Goal: Task Accomplishment & Management: Understand process/instructions

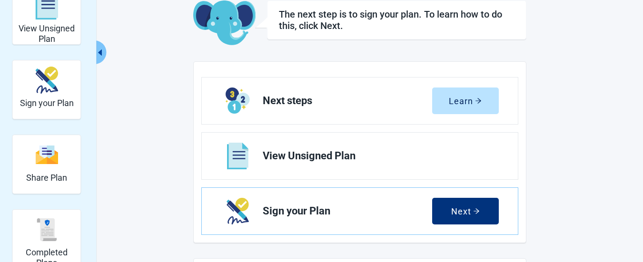
scroll to position [76, 0]
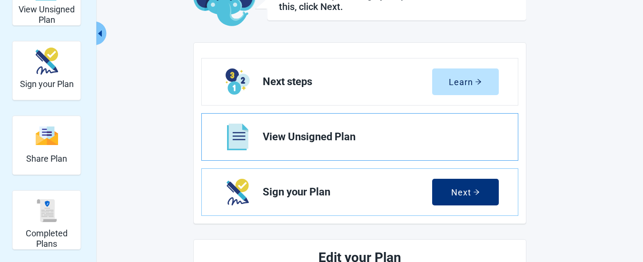
click at [243, 140] on img "View View Unsigned Plan section" at bounding box center [237, 137] width 21 height 27
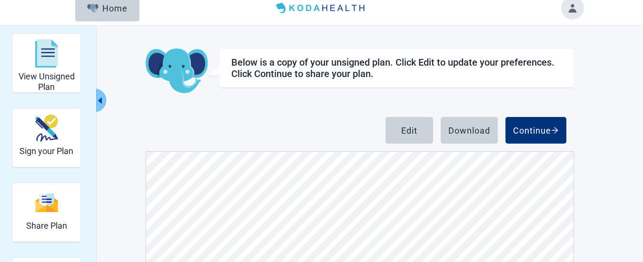
scroll to position [12, 0]
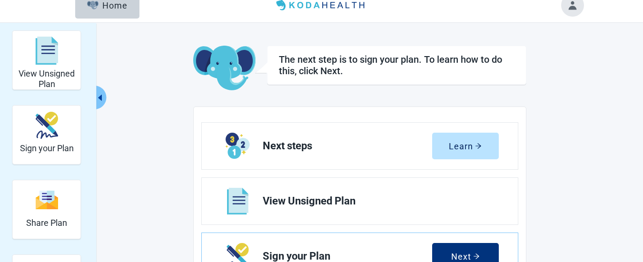
scroll to position [76, 0]
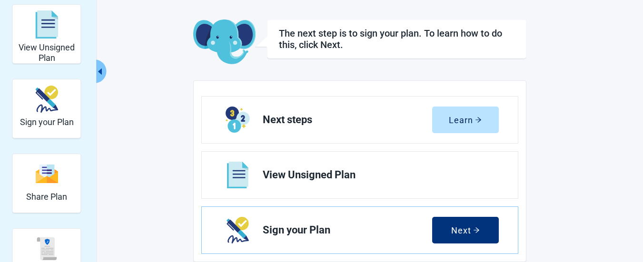
scroll to position [19, 0]
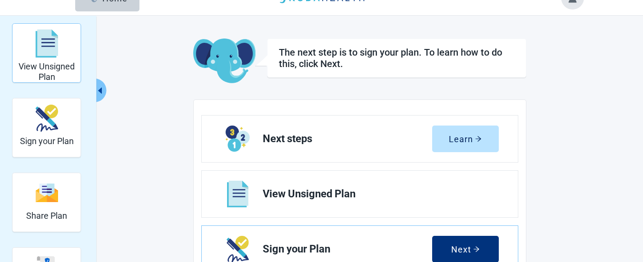
click at [50, 34] on img "View Unsigned Plan" at bounding box center [46, 44] width 23 height 29
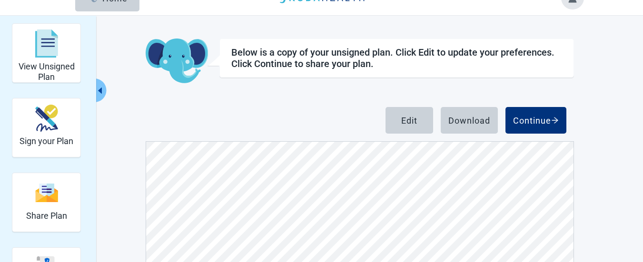
scroll to position [19, 0]
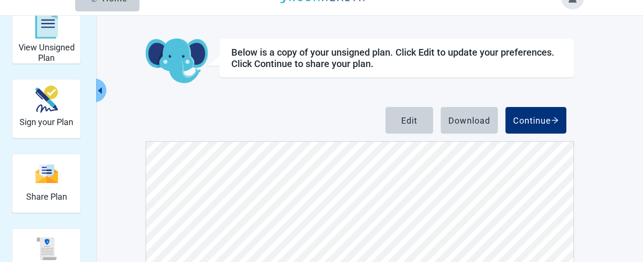
click at [597, 71] on div "View Unsigned Plan Sign your Plan Share Plan Completed Plans Get Help Below is …" at bounding box center [321, 192] width 643 height 352
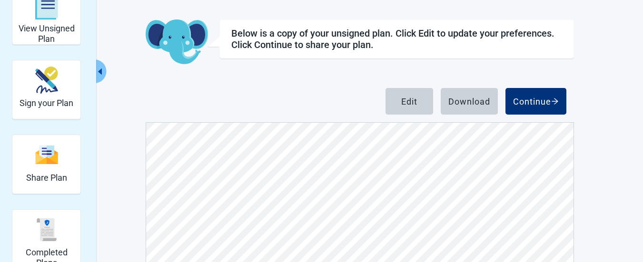
scroll to position [124, 0]
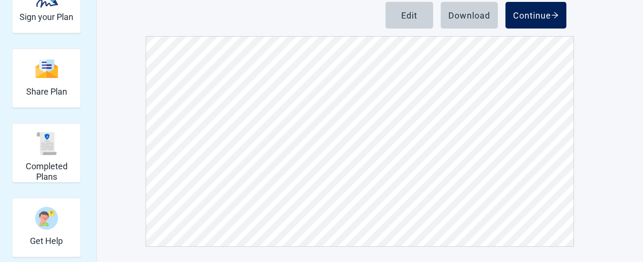
click at [544, 14] on div "Continue" at bounding box center [536, 15] width 46 height 10
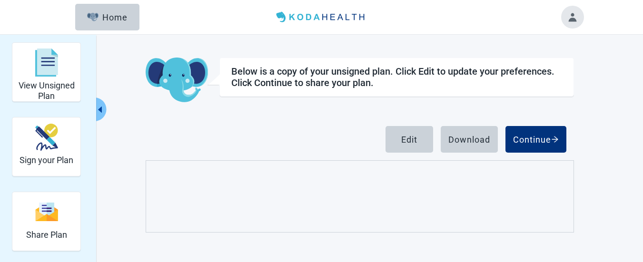
scroll to position [35, 0]
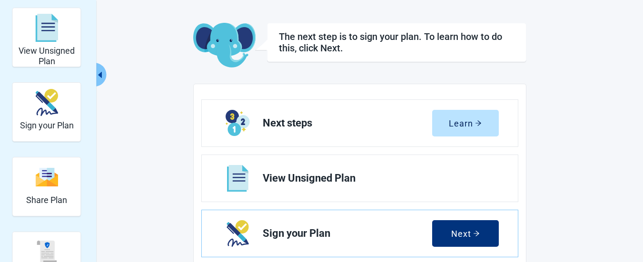
scroll to position [19, 0]
